Goal: Task Accomplishment & Management: Complete application form

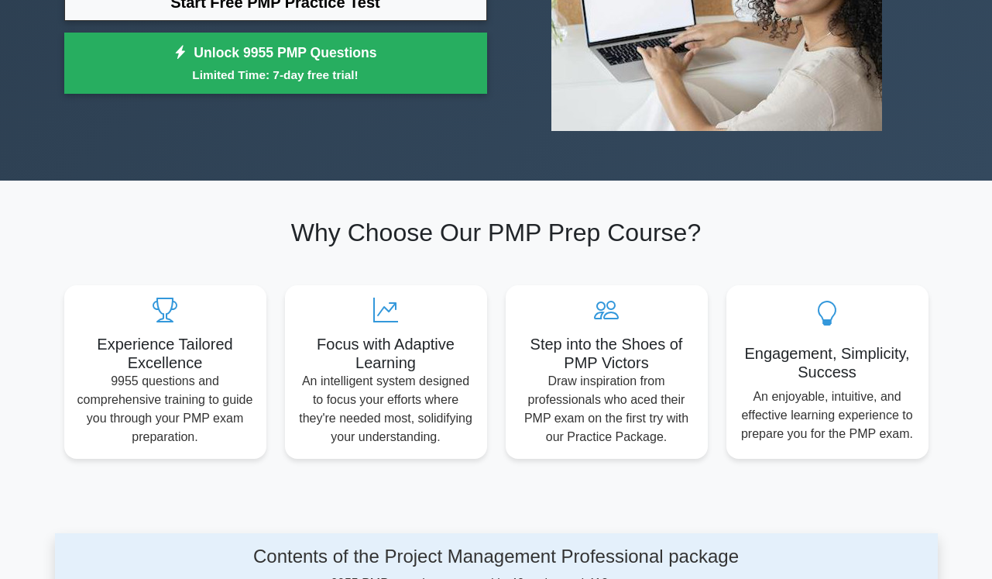
scroll to position [11, 0]
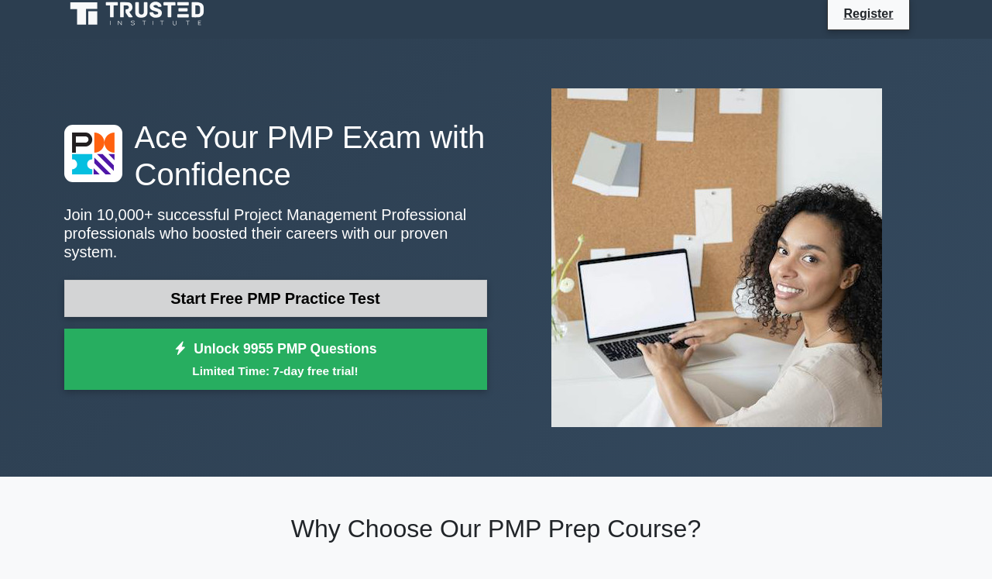
click at [393, 294] on link "Start Free PMP Practice Test" at bounding box center [275, 298] width 423 height 37
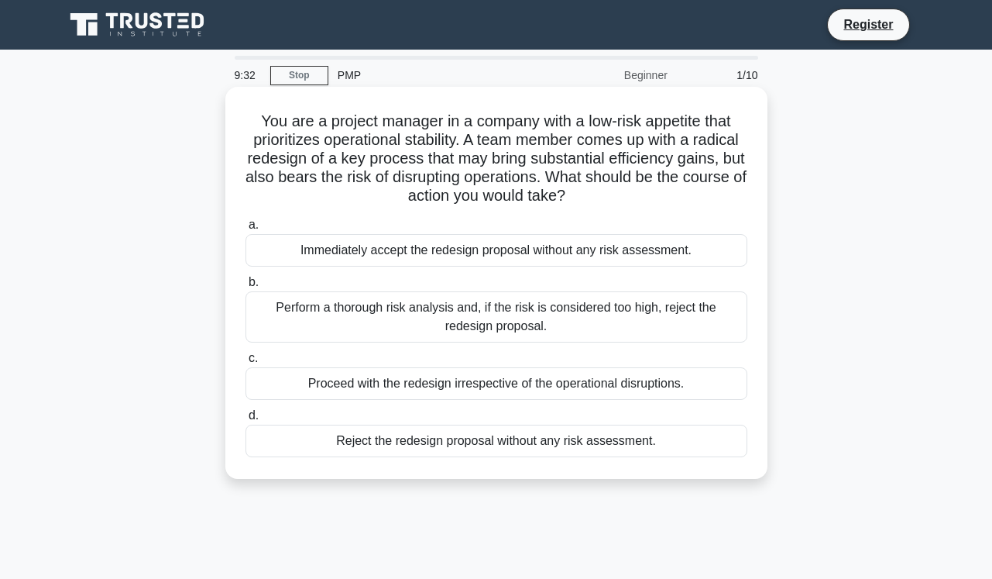
click at [612, 315] on div "Perform a thorough risk analysis and, if the risk is considered too high, rejec…" at bounding box center [497, 316] width 502 height 51
click at [246, 287] on input "b. Perform a thorough risk analysis and, if the risk is considered too high, re…" at bounding box center [246, 282] width 0 height 10
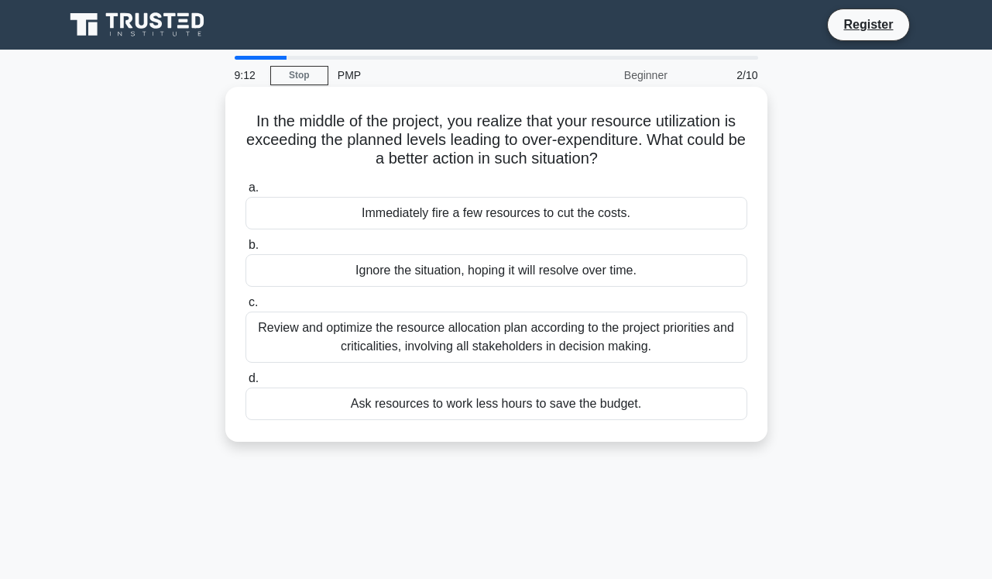
click at [526, 330] on div "Review and optimize the resource allocation plan according to the project prior…" at bounding box center [497, 336] width 502 height 51
click at [246, 308] on input "c. Review and optimize the resource allocation plan according to the project pr…" at bounding box center [246, 302] width 0 height 10
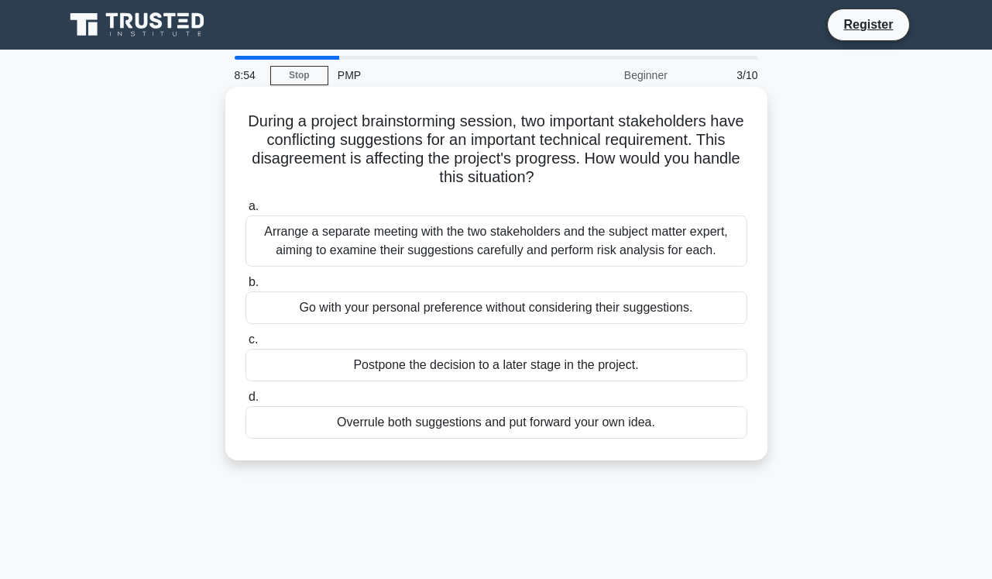
click at [564, 236] on div "Arrange a separate meeting with the two stakeholders and the subject matter exp…" at bounding box center [497, 240] width 502 height 51
click at [246, 211] on input "a. Arrange a separate meeting with the two stakeholders and the subject matter …" at bounding box center [246, 206] width 0 height 10
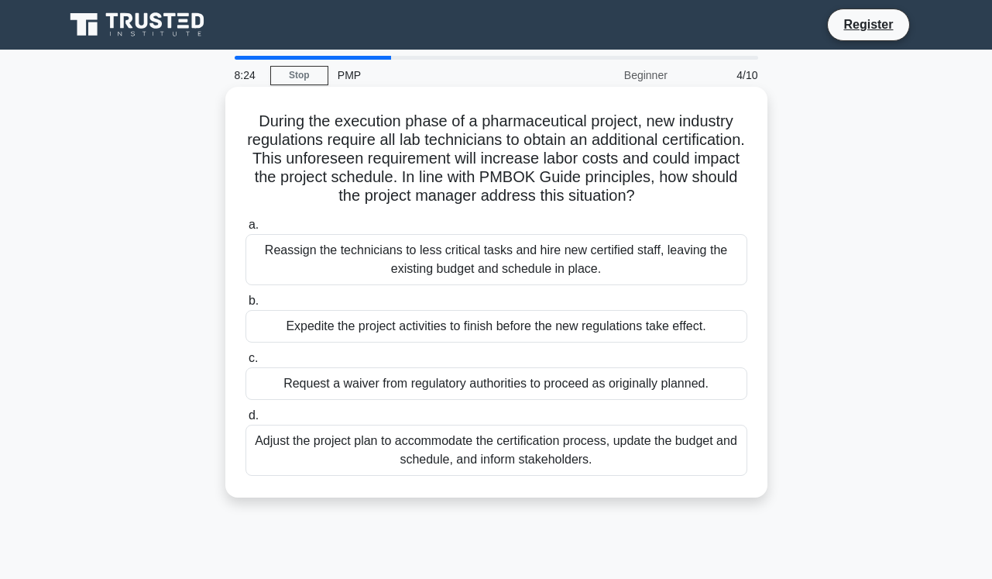
click at [467, 449] on div "Adjust the project plan to accommodate the certification process, update the bu…" at bounding box center [497, 450] width 502 height 51
click at [246, 421] on input "d. Adjust the project plan to accommodate the certification process, update the…" at bounding box center [246, 416] width 0 height 10
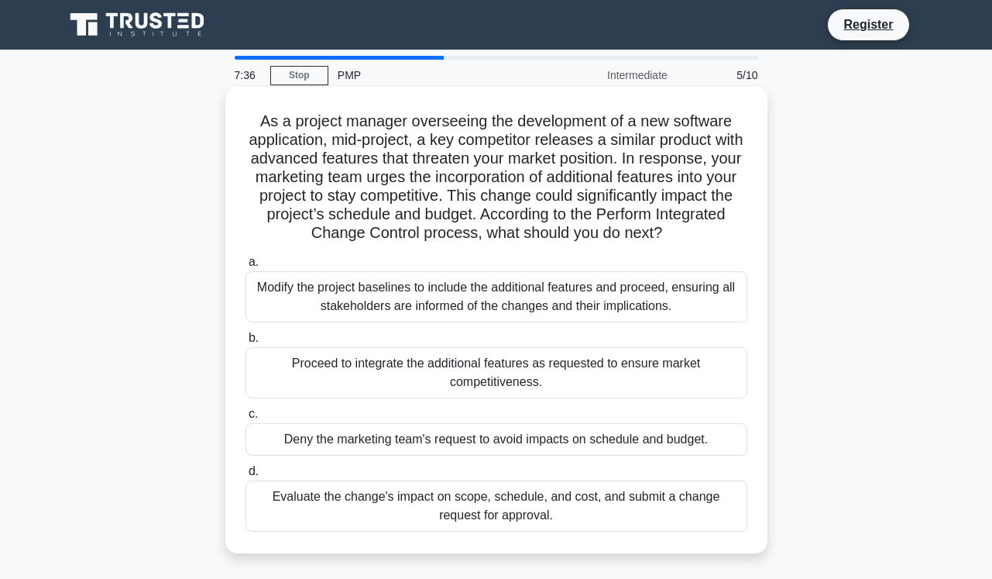
click at [488, 297] on div "Modify the project baselines to include the additional features and proceed, en…" at bounding box center [497, 296] width 502 height 51
click at [246, 267] on input "a. Modify the project baselines to include the additional features and proceed,…" at bounding box center [246, 262] width 0 height 10
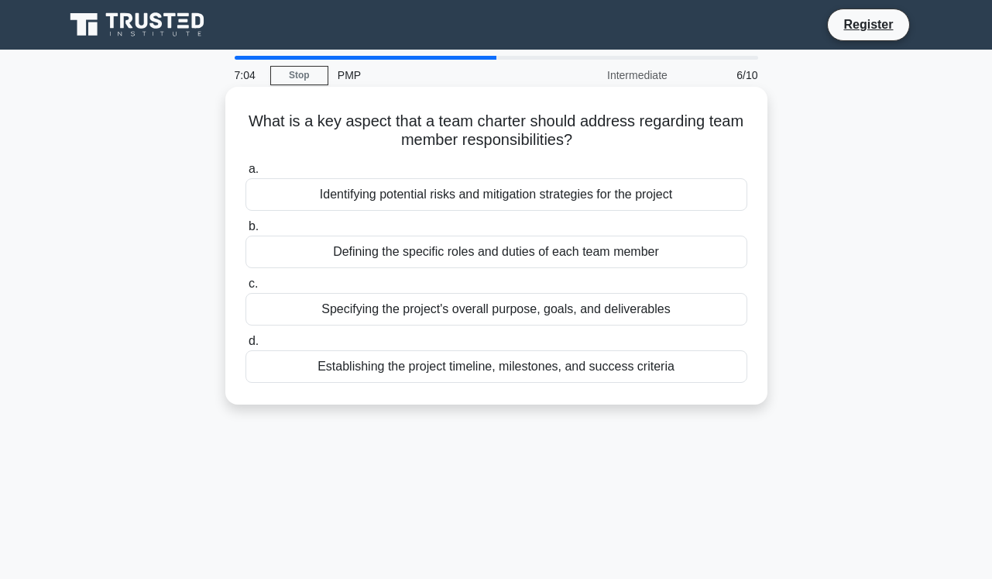
drag, startPoint x: 580, startPoint y: 139, endPoint x: 246, endPoint y: 112, distance: 335.1
click at [246, 112] on div "What is a key aspect that a team charter should address regarding team member r…" at bounding box center [497, 245] width 530 height 305
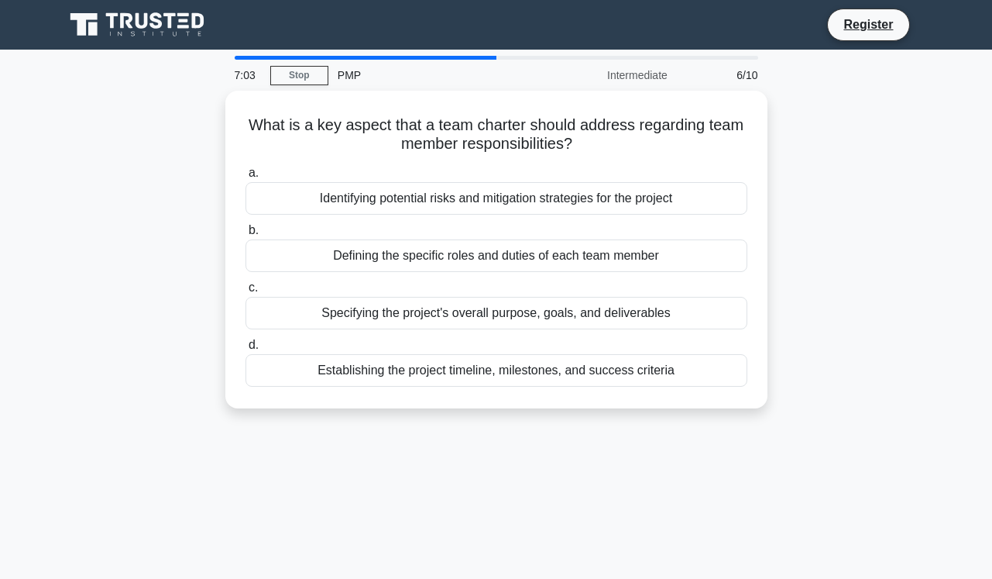
copy h5 "What is a key aspect that a team charter should address regarding team member r…"
click at [821, 176] on div "What is a key aspect that a team charter should address regarding team member r…" at bounding box center [496, 259] width 883 height 336
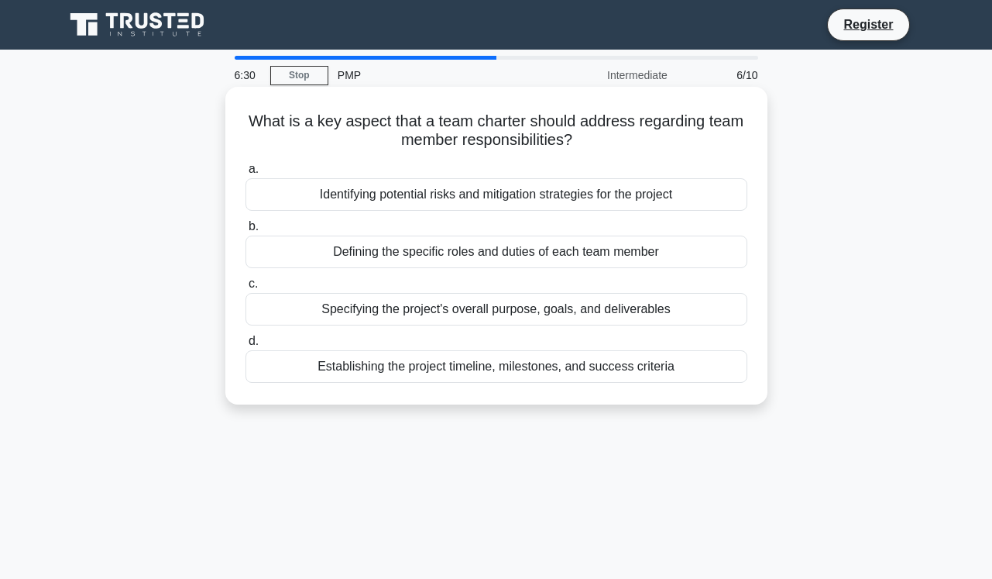
click at [674, 247] on div "Defining the specific roles and duties of each team member" at bounding box center [497, 252] width 502 height 33
click at [246, 232] on input "b. Defining the specific roles and duties of each team member" at bounding box center [246, 227] width 0 height 10
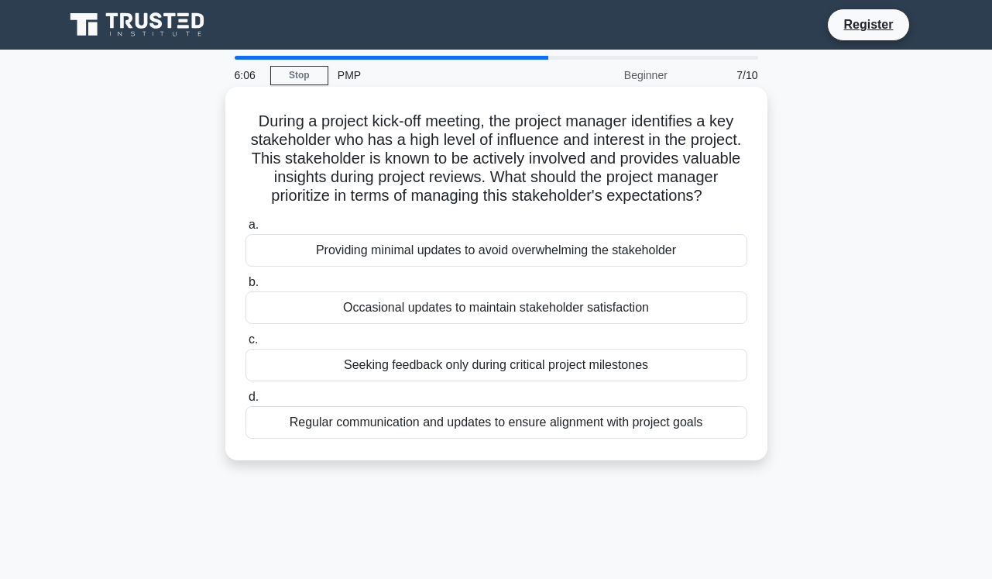
click at [568, 428] on div "Regular communication and updates to ensure alignment with project goals" at bounding box center [497, 422] width 502 height 33
click at [246, 402] on input "d. Regular communication and updates to ensure alignment with project goals" at bounding box center [246, 397] width 0 height 10
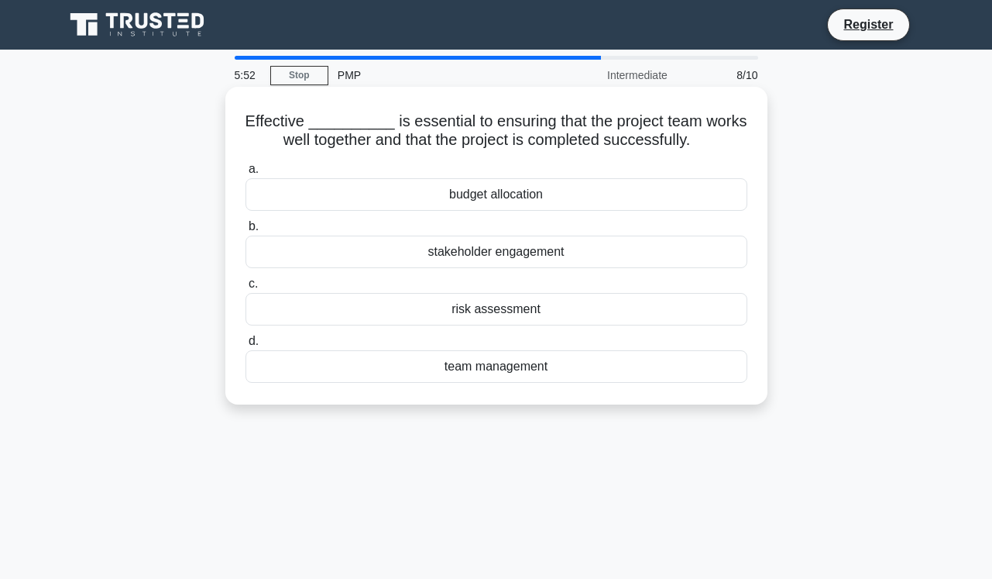
click at [534, 370] on div "team management" at bounding box center [497, 366] width 502 height 33
click at [246, 346] on input "d. team management" at bounding box center [246, 341] width 0 height 10
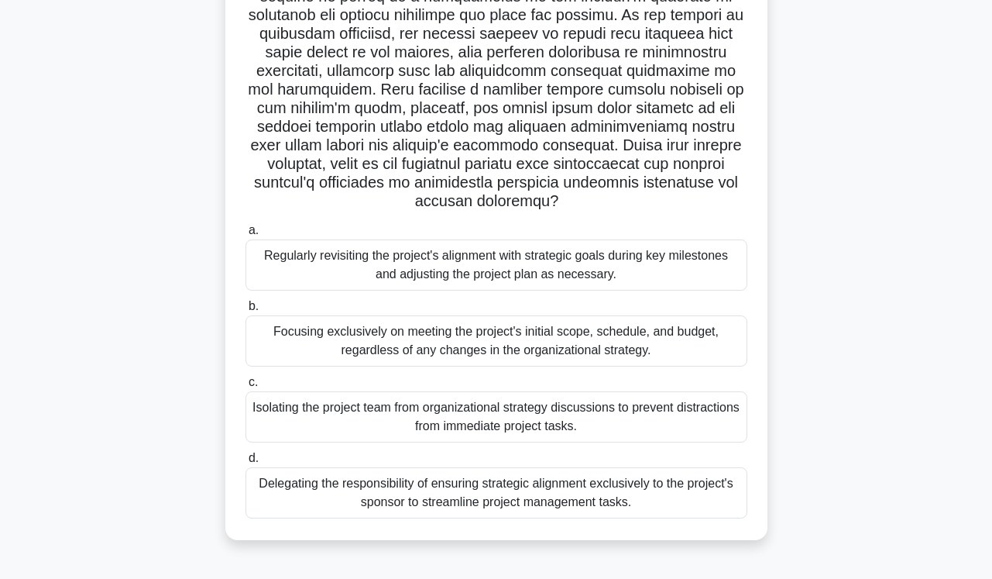
scroll to position [243, 0]
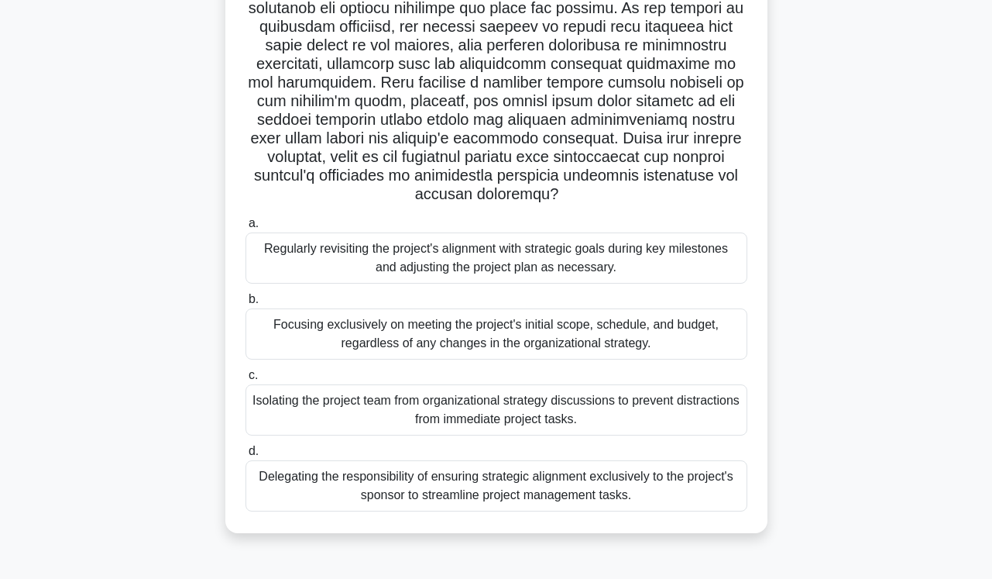
click at [573, 243] on div "Regularly revisiting the project's alignment with strategic goals during key mi…" at bounding box center [497, 257] width 502 height 51
click at [246, 229] on input "a. Regularly revisiting the project's alignment with strategic goals during key…" at bounding box center [246, 223] width 0 height 10
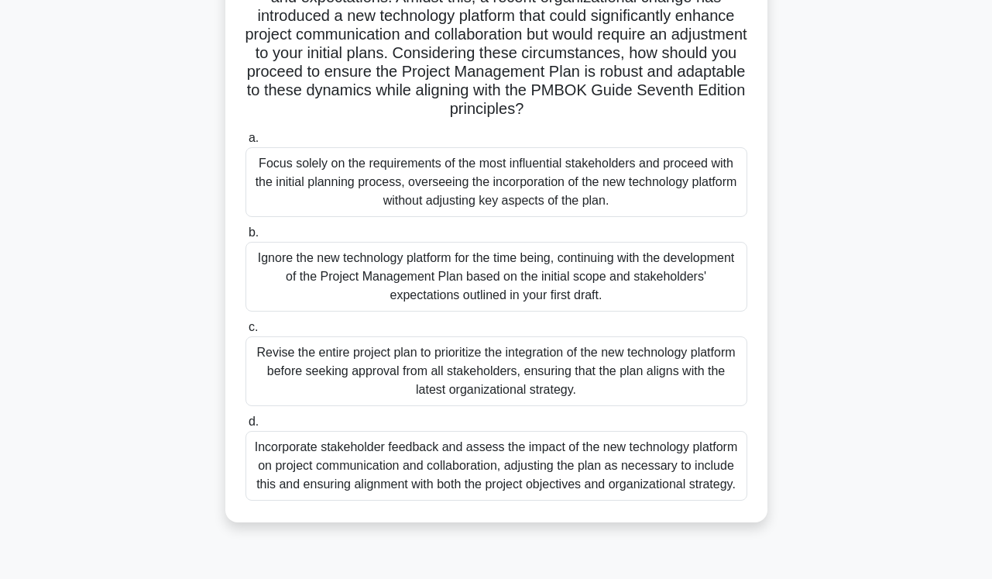
scroll to position [258, 0]
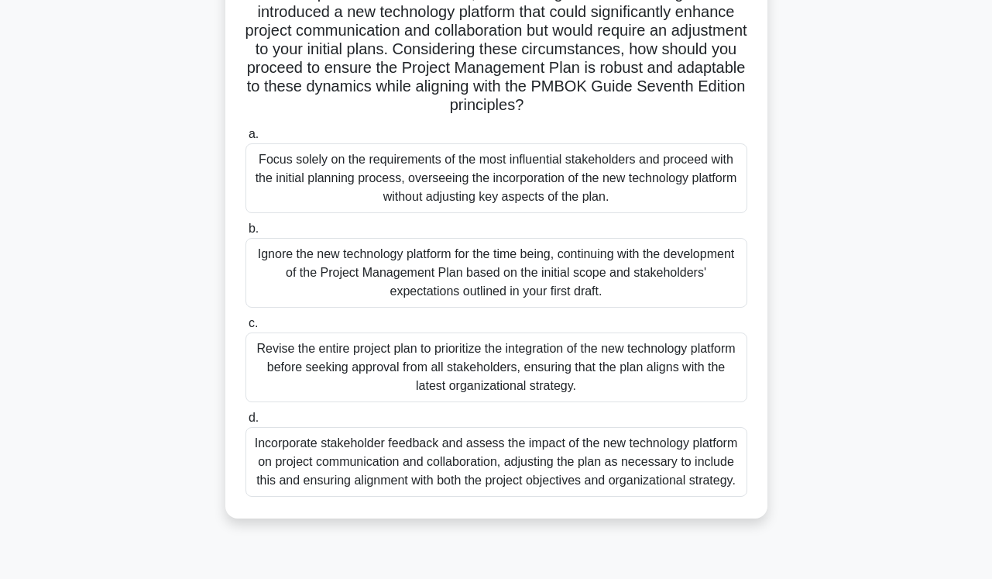
click at [552, 464] on div "Incorporate stakeholder feedback and assess the impact of the new technology pl…" at bounding box center [497, 462] width 502 height 70
click at [246, 423] on input "d. Incorporate stakeholder feedback and assess the impact of the new technology…" at bounding box center [246, 418] width 0 height 10
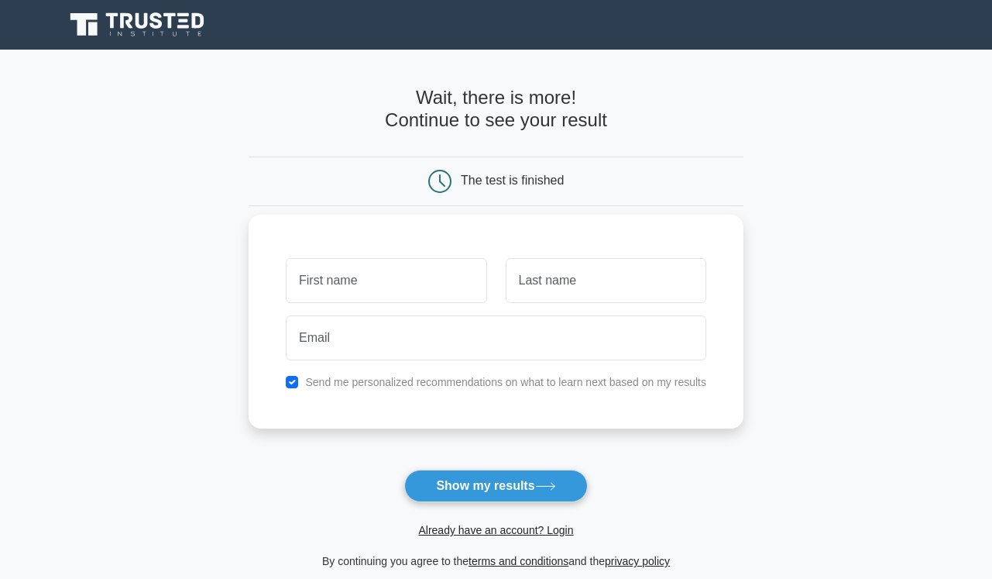
click at [297, 380] on input "checkbox" at bounding box center [292, 382] width 12 height 12
checkbox input "false"
click at [338, 296] on input "text" at bounding box center [386, 280] width 201 height 45
type input "Sofia"
type input "Tsorokh"
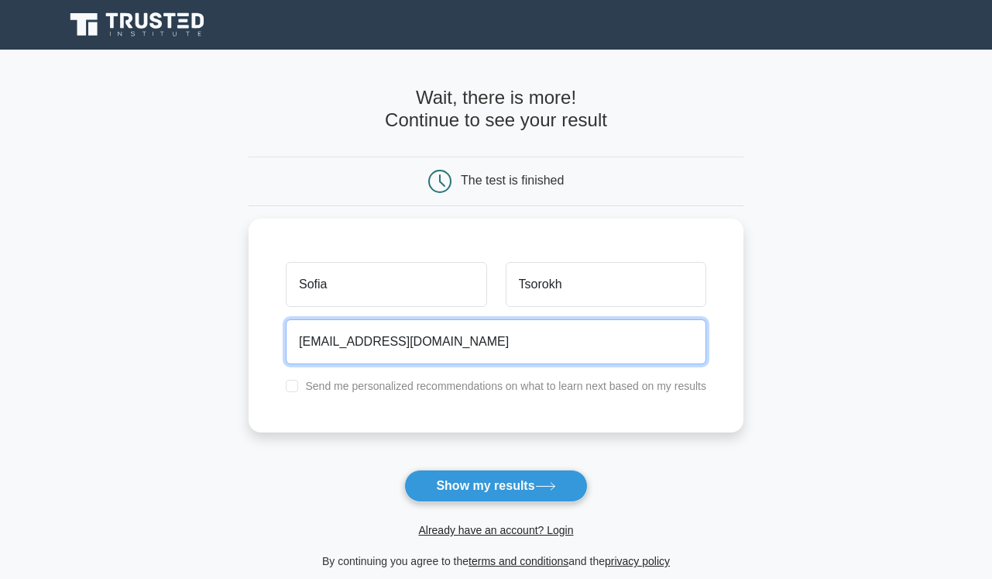
type input "sofiatsorokh@gmail.com"
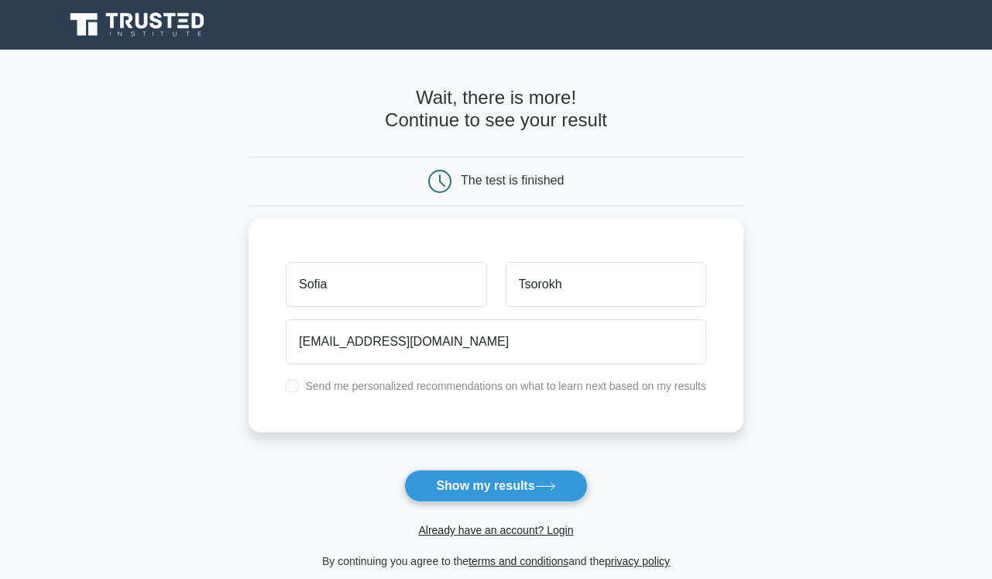
click at [745, 477] on main "Wait, there is more! Continue to see your result The test is finished Sofia Tso…" at bounding box center [496, 329] width 992 height 558
click at [576, 487] on button "Show my results" at bounding box center [495, 485] width 183 height 33
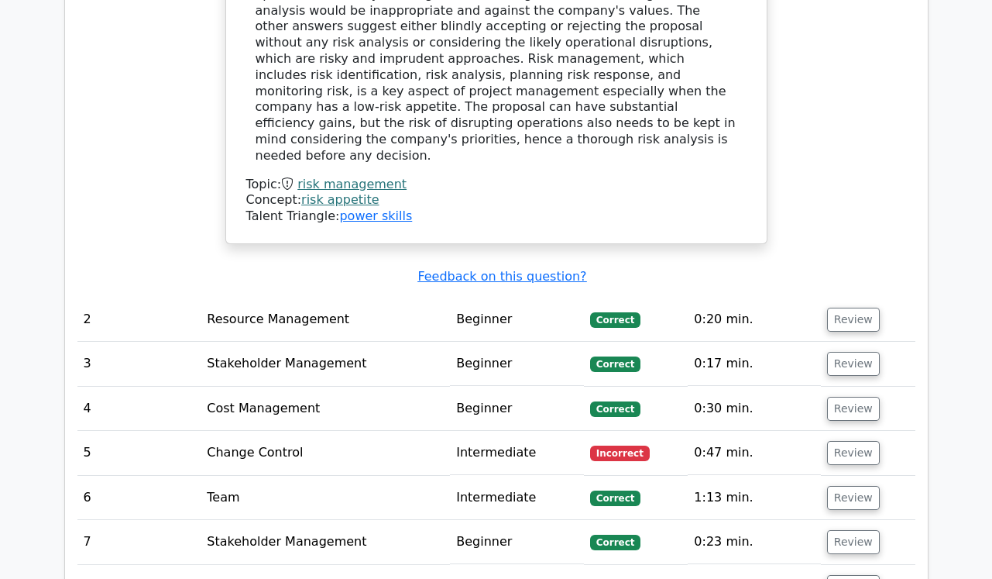
scroll to position [1959, 0]
click at [261, 431] on td "Change Control" at bounding box center [325, 453] width 249 height 44
click at [848, 441] on button "Review" at bounding box center [853, 453] width 53 height 24
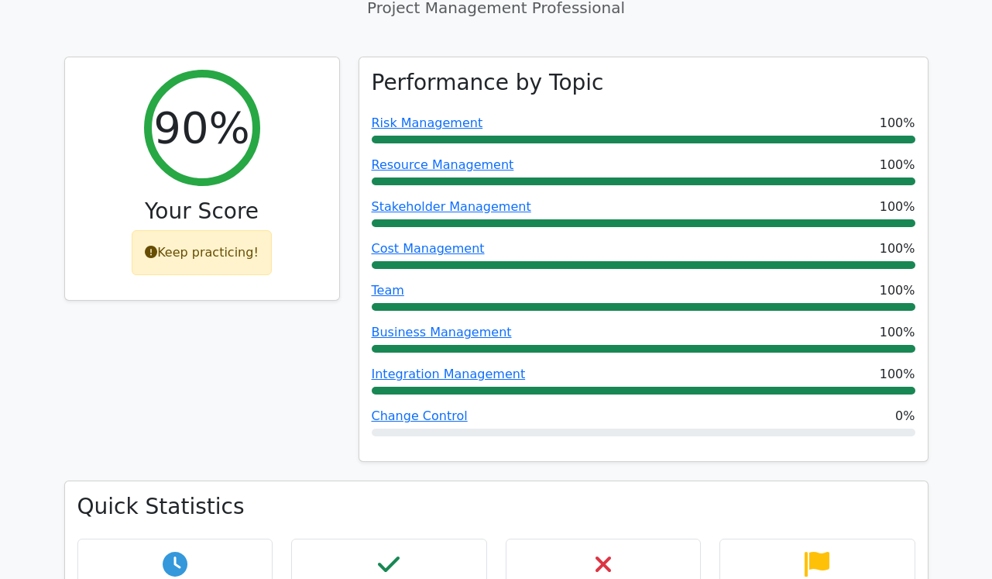
scroll to position [517, 0]
